Goal: Task Accomplishment & Management: Manage account settings

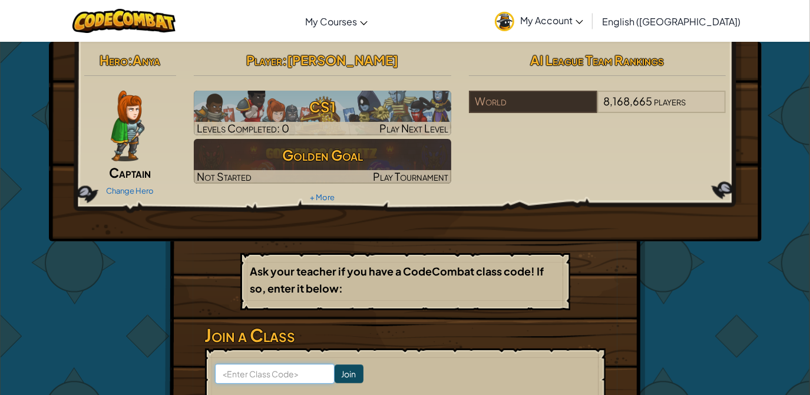
click at [261, 375] on input at bounding box center [275, 374] width 120 height 20
paste input "TeamBoatLeg"
type input "TeamBoatLeg"
click at [334, 376] on input "Join" at bounding box center [348, 374] width 29 height 19
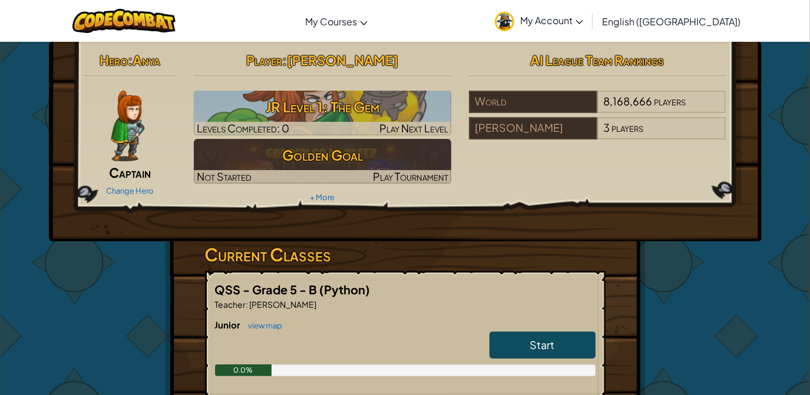
click at [583, 19] on span "My Account" at bounding box center [551, 20] width 63 height 12
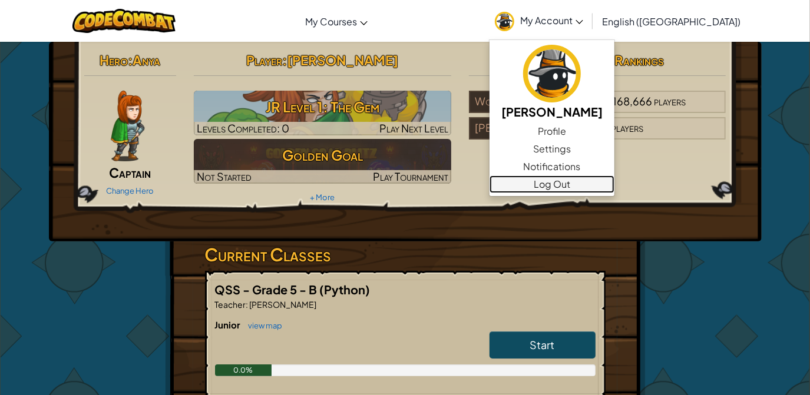
click at [609, 189] on link "Log Out" at bounding box center [551, 184] width 125 height 18
